Goal: Information Seeking & Learning: Check status

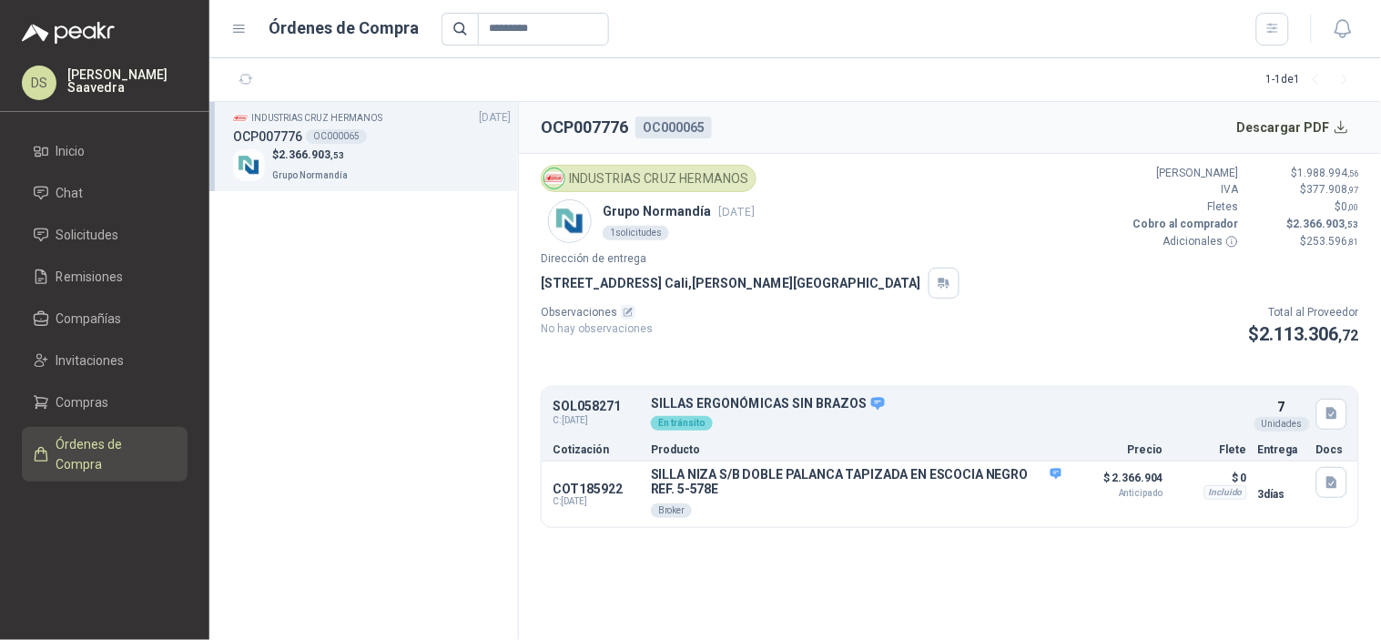
drag, startPoint x: 101, startPoint y: 429, endPoint x: 266, endPoint y: 397, distance: 167.8
click at [101, 431] on link "Órdenes de Compra" at bounding box center [105, 454] width 166 height 55
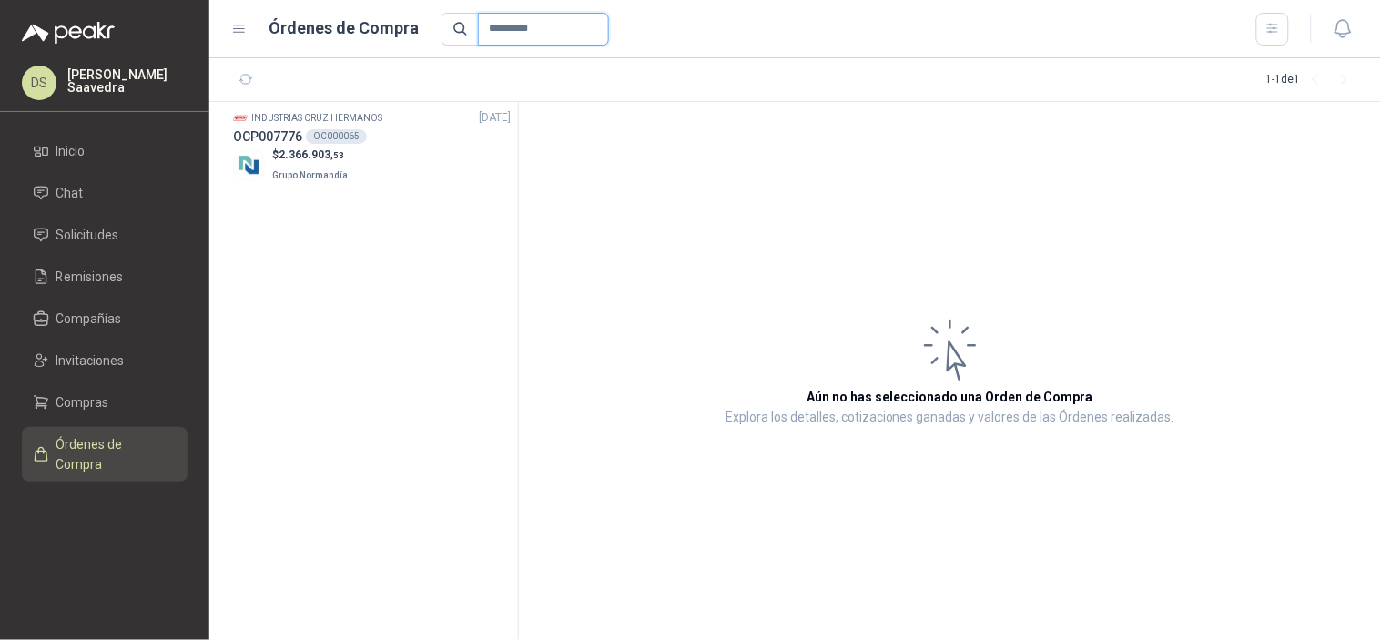
click at [528, 27] on input "*********" at bounding box center [543, 29] width 131 height 33
click at [526, 25] on input "*********" at bounding box center [543, 29] width 131 height 33
paste input "text"
type input "*********"
click at [361, 195] on section "El Generador SAS [DATE] OCP007124 261208 $ 432.493 ,60 Lafayette SAS" at bounding box center [363, 371] width 309 height 538
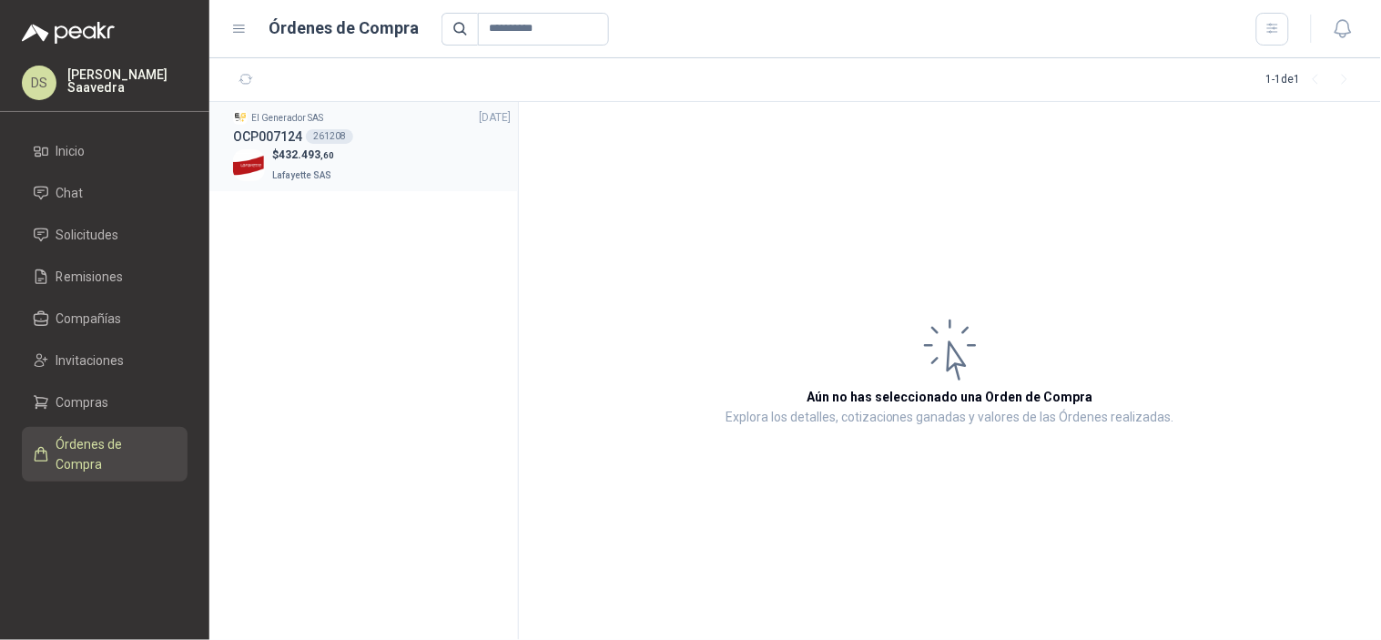
click at [362, 179] on div "$ 432.493 ,60 Lafayette SAS" at bounding box center [372, 165] width 278 height 37
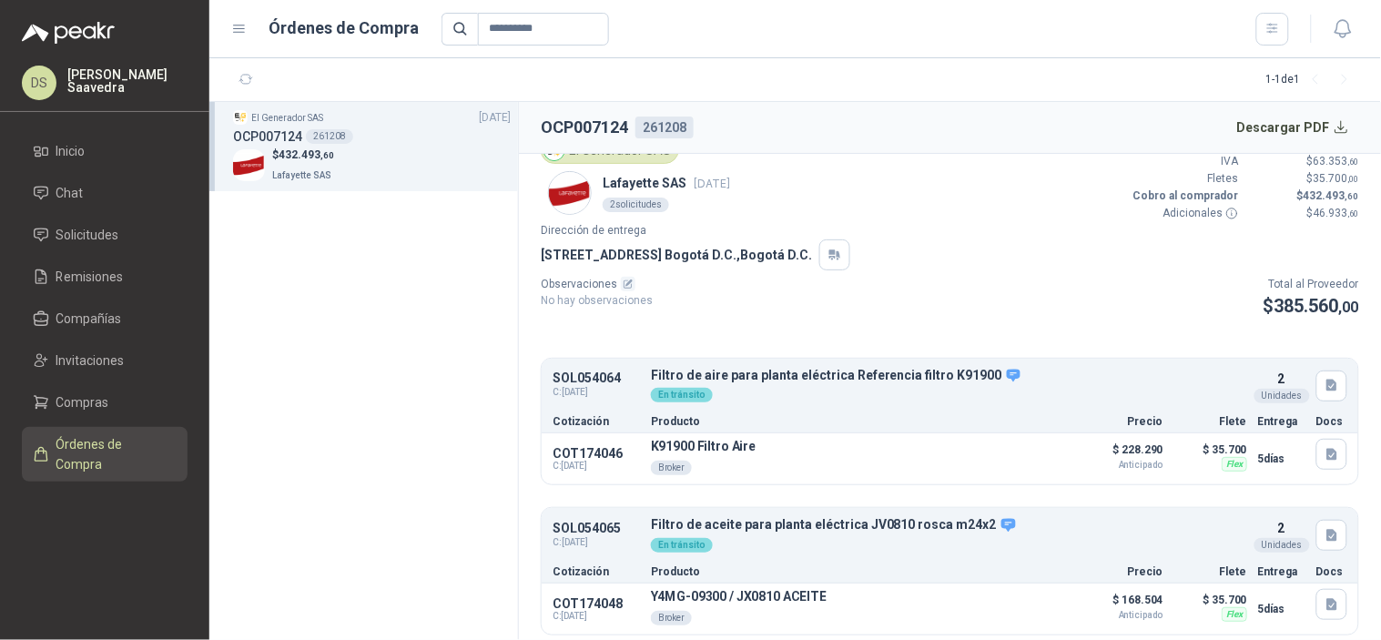
scroll to position [36, 0]
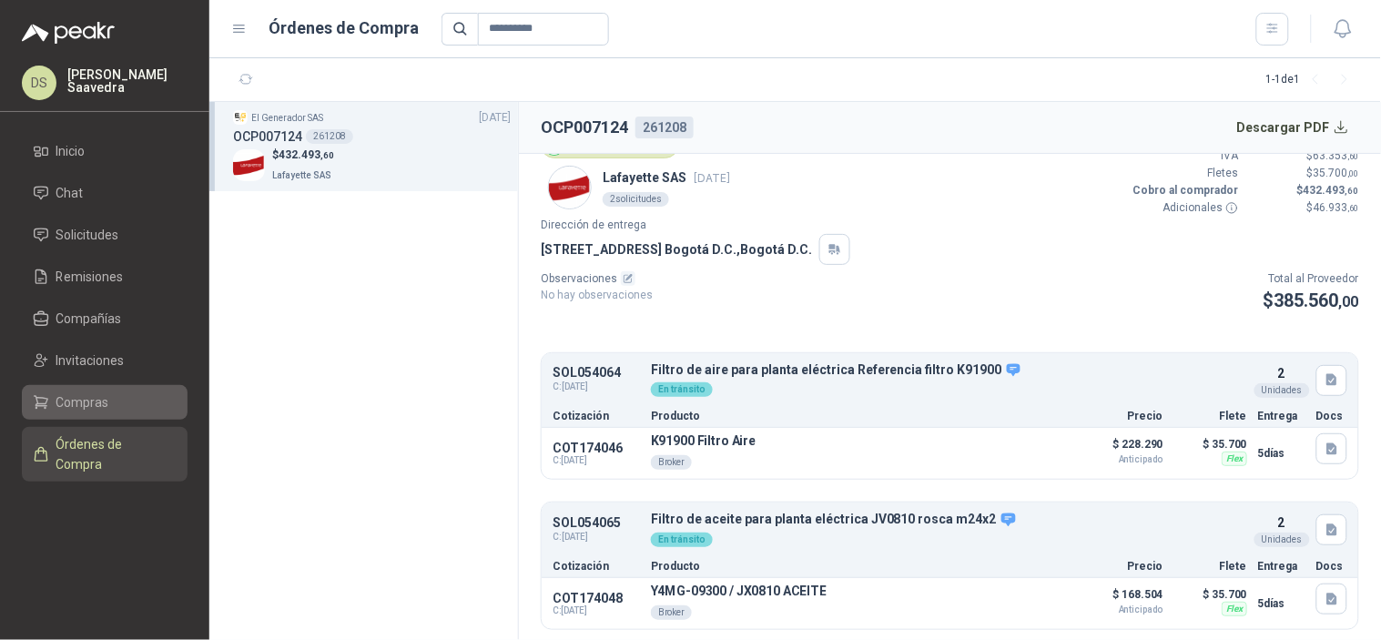
click at [107, 399] on li "Compras" at bounding box center [105, 402] width 144 height 20
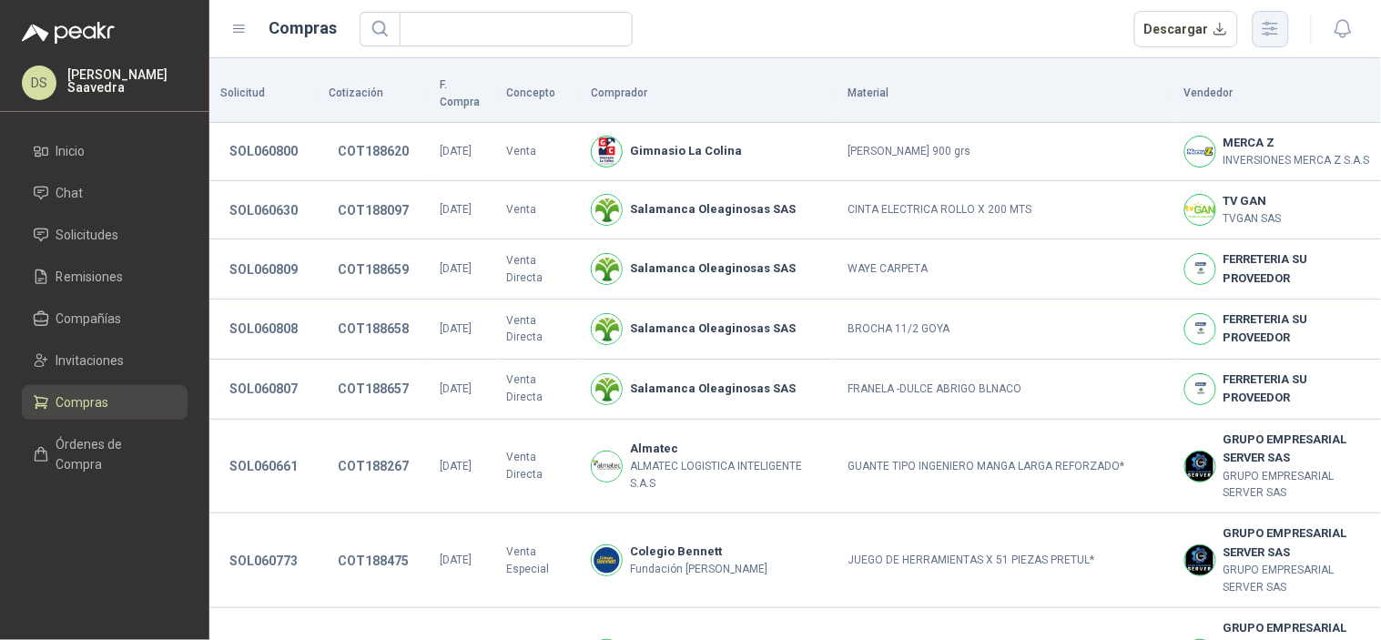
click at [1278, 11] on button "button" at bounding box center [1271, 29] width 36 height 36
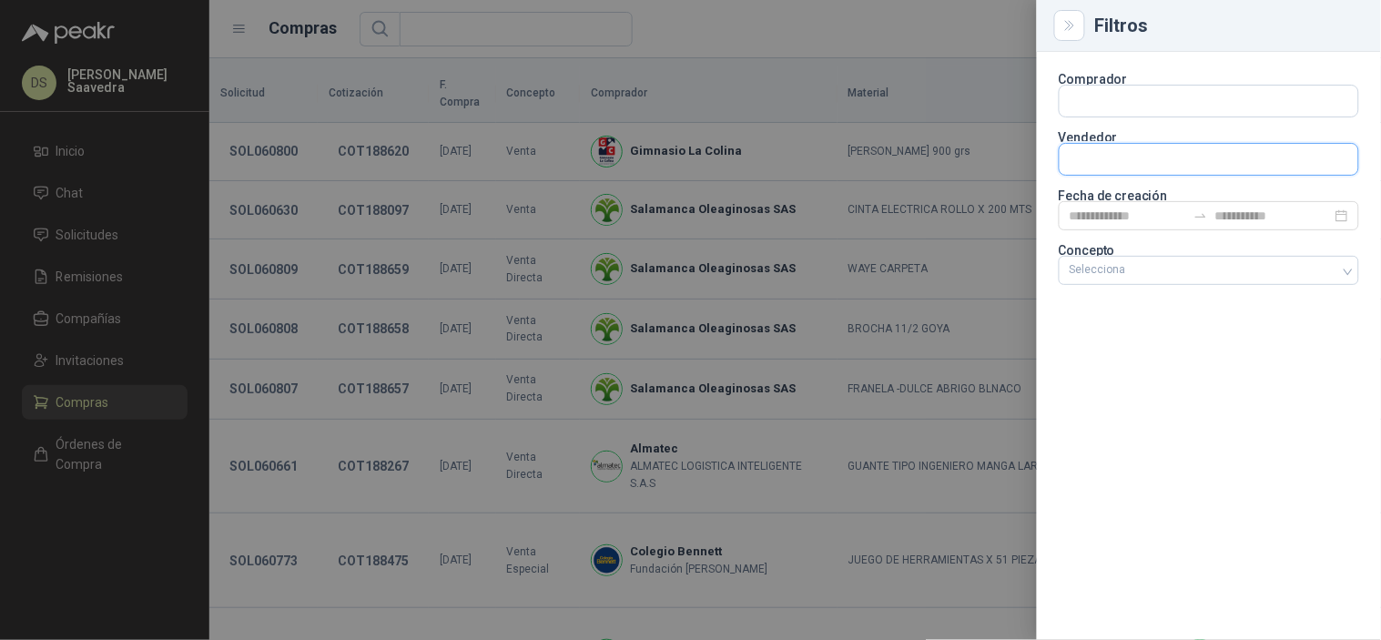
click at [1180, 158] on input "text" at bounding box center [1209, 159] width 299 height 31
type input "*"
click at [1183, 87] on input "text" at bounding box center [1209, 101] width 299 height 31
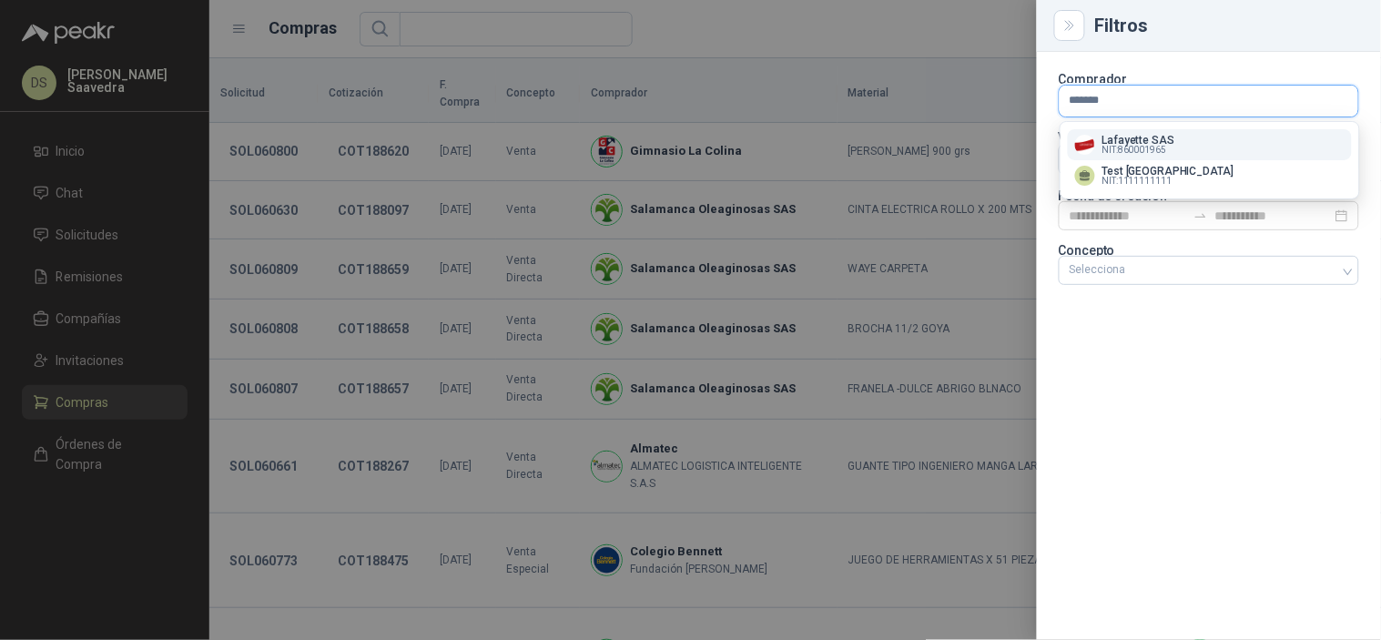
type input "********"
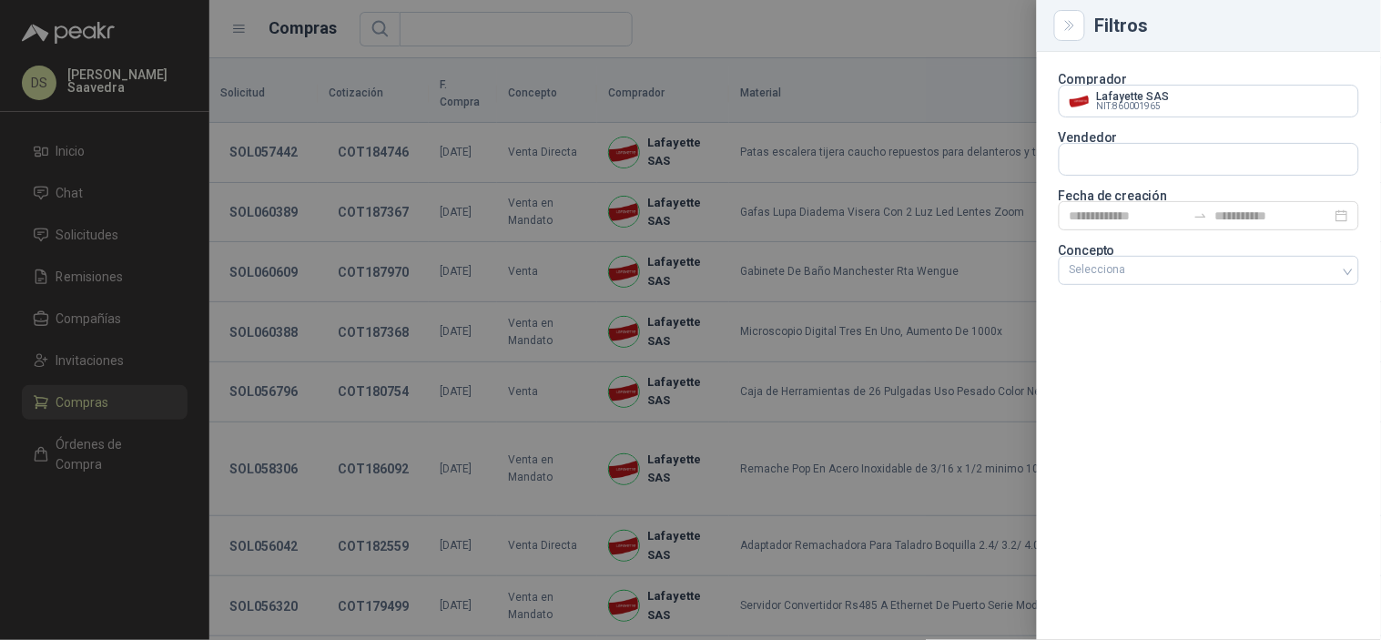
click at [921, 42] on div at bounding box center [690, 320] width 1381 height 640
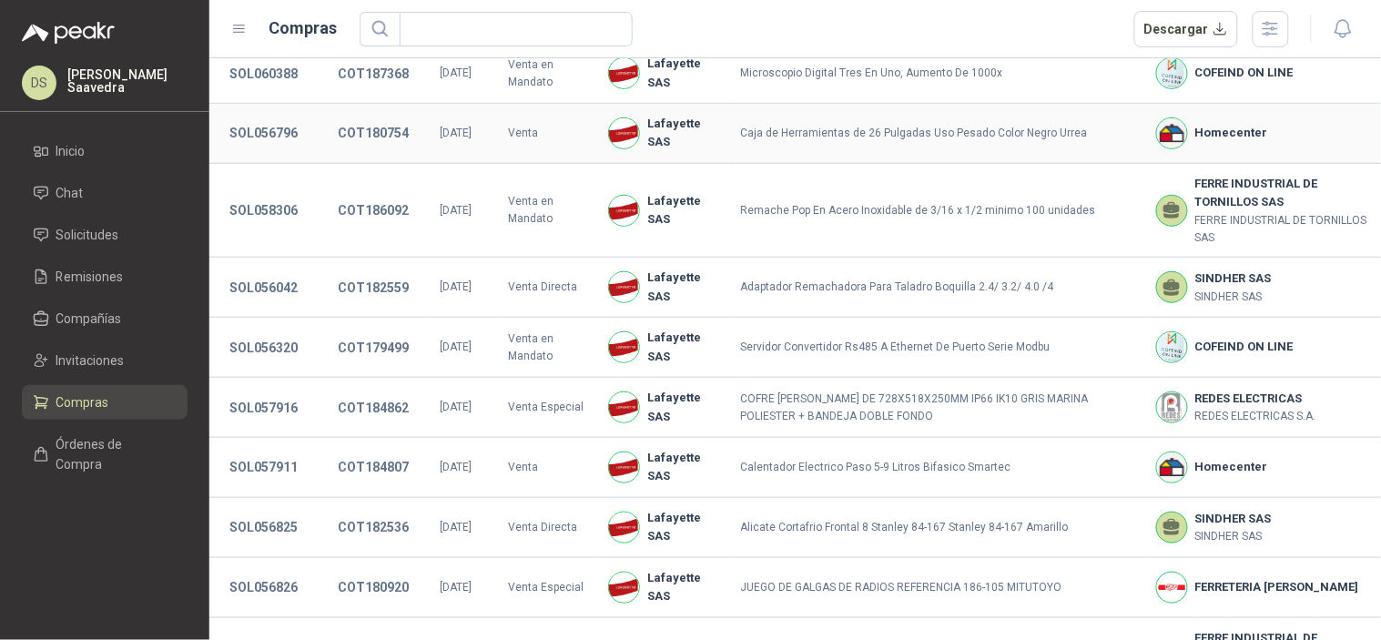
scroll to position [496, 0]
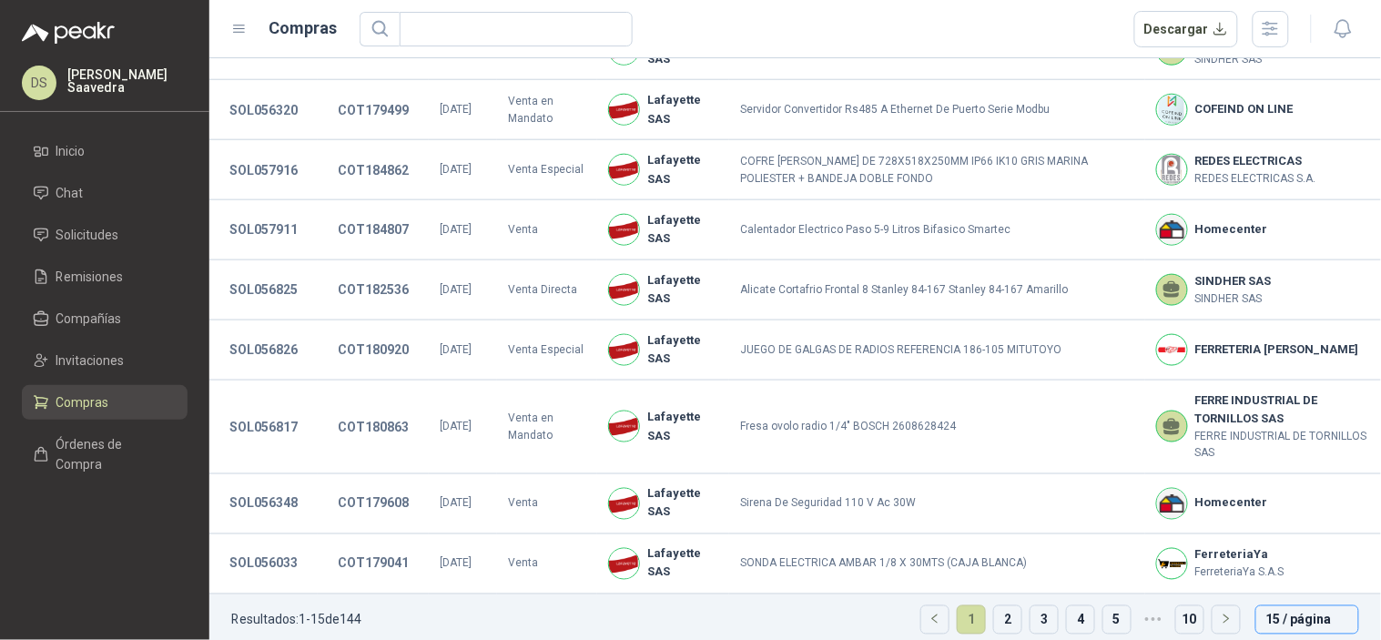
click at [1296, 606] on span "15 / página" at bounding box center [1307, 619] width 82 height 27
click at [1309, 544] on div "50 / página" at bounding box center [1307, 554] width 74 height 20
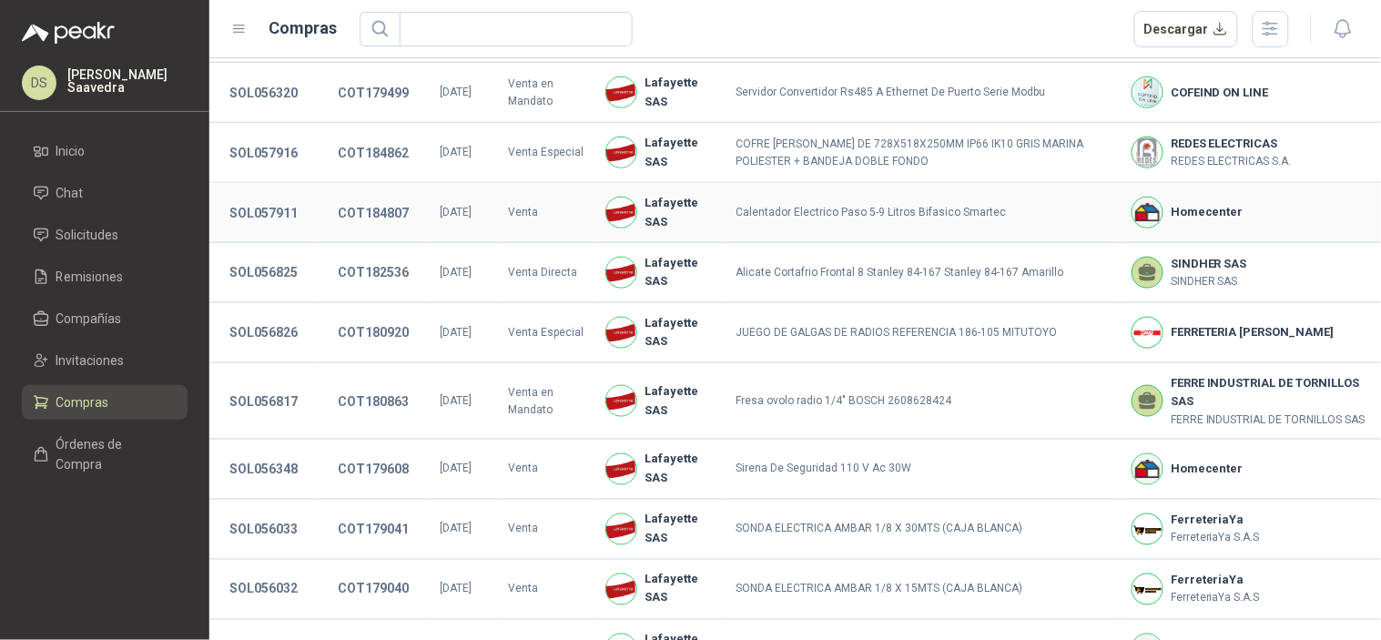
scroll to position [1115, 0]
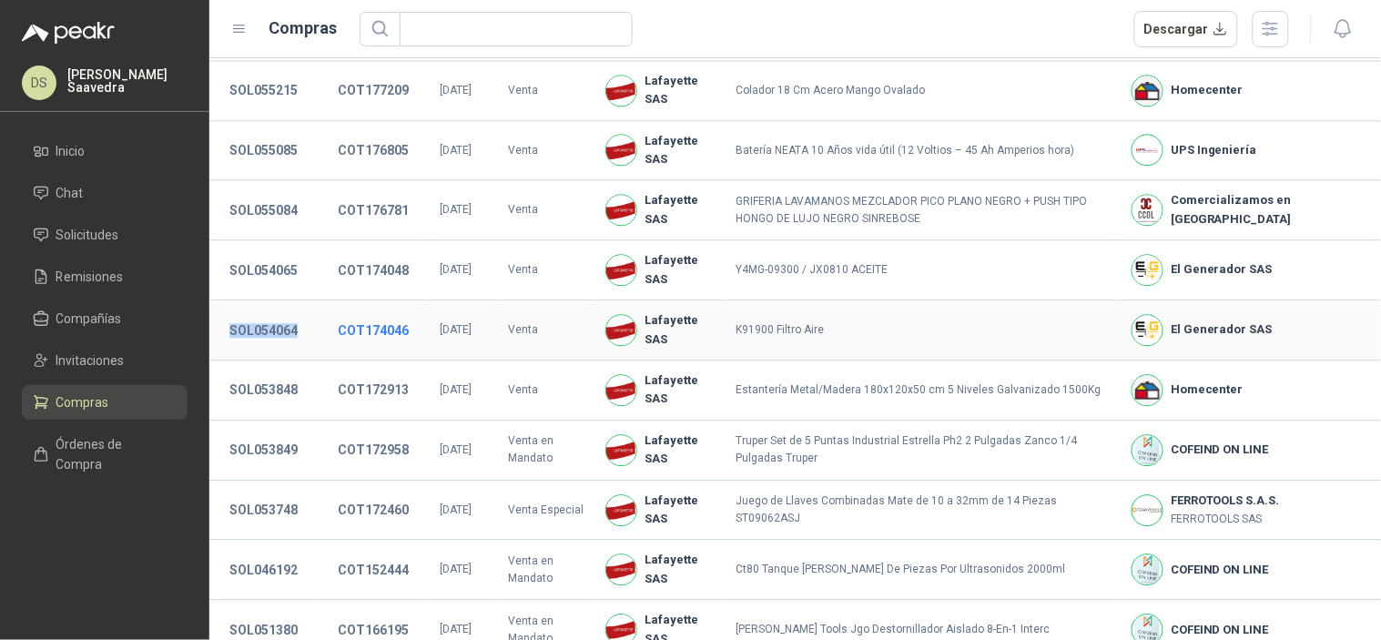
click at [397, 344] on button "COT174046" at bounding box center [373, 330] width 89 height 33
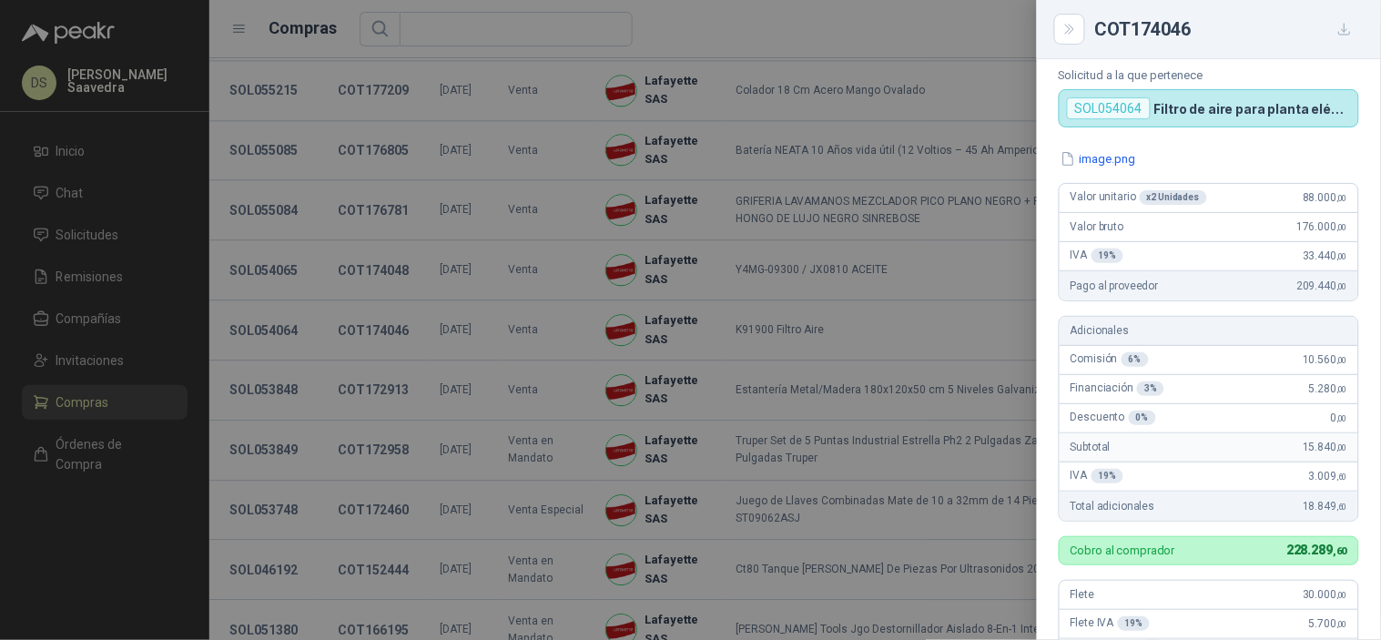
scroll to position [0, 0]
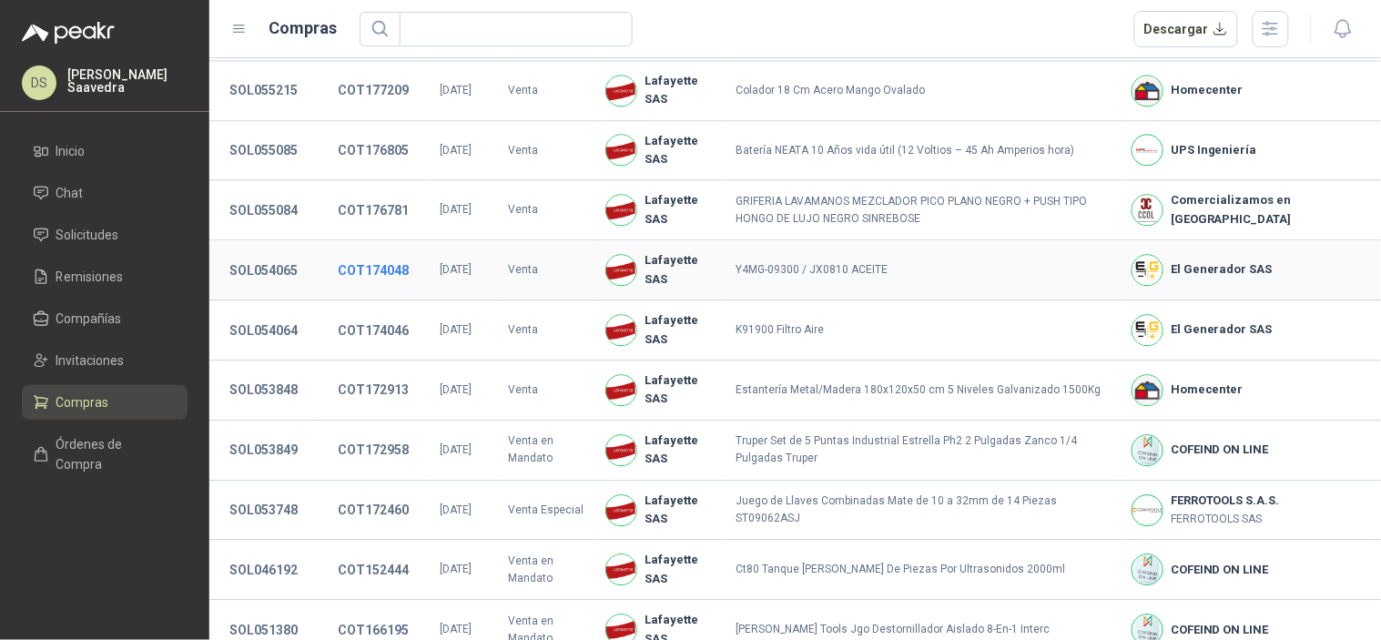
click at [380, 287] on button "COT174048" at bounding box center [373, 270] width 89 height 33
